Goal: Transaction & Acquisition: Purchase product/service

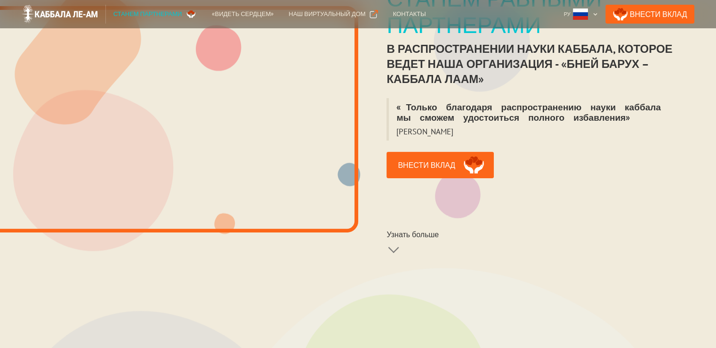
scroll to position [260, 0]
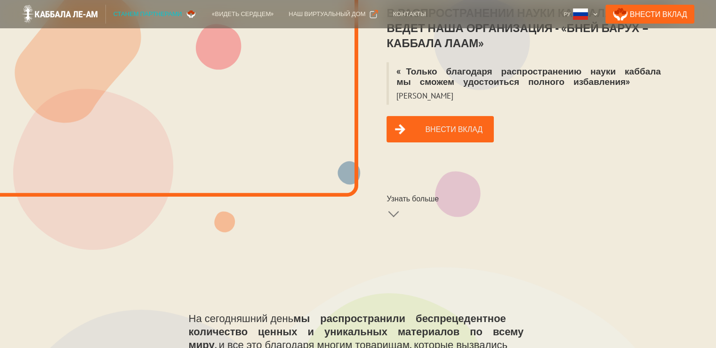
click at [444, 125] on link "Внести вклад" at bounding box center [440, 129] width 107 height 26
click at [447, 120] on link "Внести вклад" at bounding box center [440, 129] width 107 height 26
click at [399, 202] on div at bounding box center [394, 207] width 11 height 11
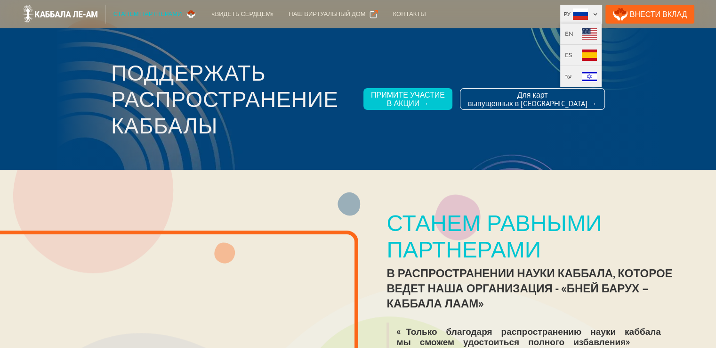
click at [598, 12] on div at bounding box center [595, 14] width 5 height 5
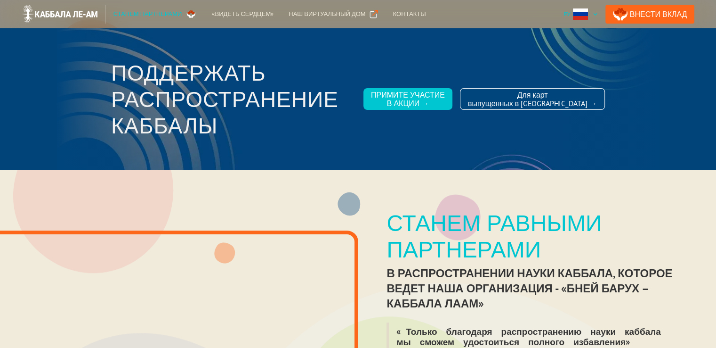
click at [598, 12] on div at bounding box center [595, 14] width 5 height 5
click at [632, 36] on div at bounding box center [358, 98] width 603 height 141
click at [654, 15] on link "Внести Вклад" at bounding box center [650, 14] width 89 height 19
click at [333, 16] on div "Наш виртуальный дом" at bounding box center [327, 13] width 77 height 9
click at [238, 13] on div "«Видеть сердцем»" at bounding box center [243, 13] width 62 height 9
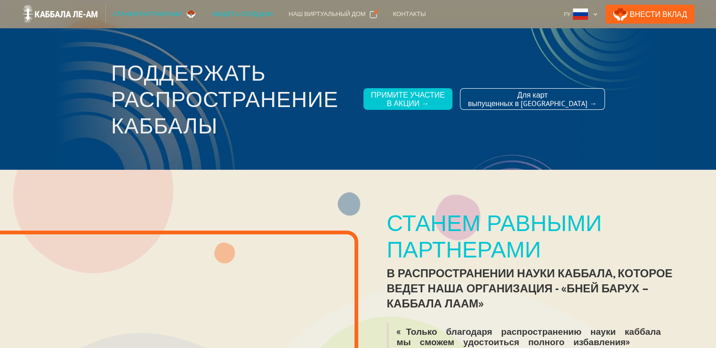
scroll to position [4, 0]
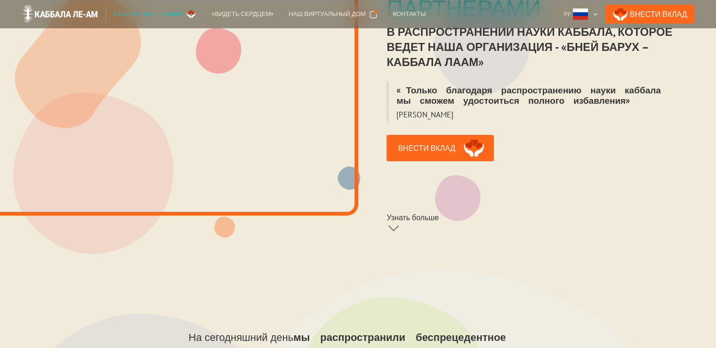
scroll to position [255, 0]
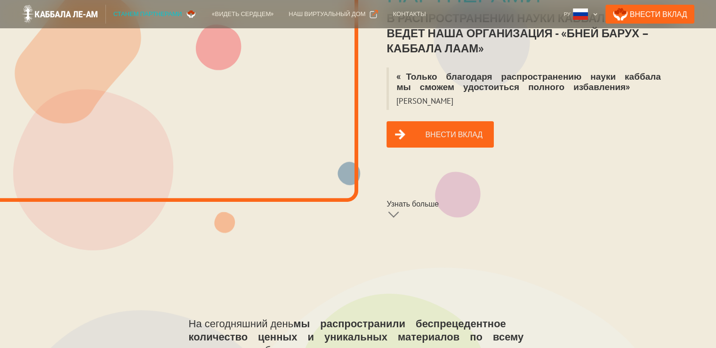
click at [449, 134] on link "Внести вклад" at bounding box center [440, 134] width 107 height 26
click at [430, 127] on link "Внести вклад" at bounding box center [440, 134] width 107 height 26
